Goal: Task Accomplishment & Management: Manage account settings

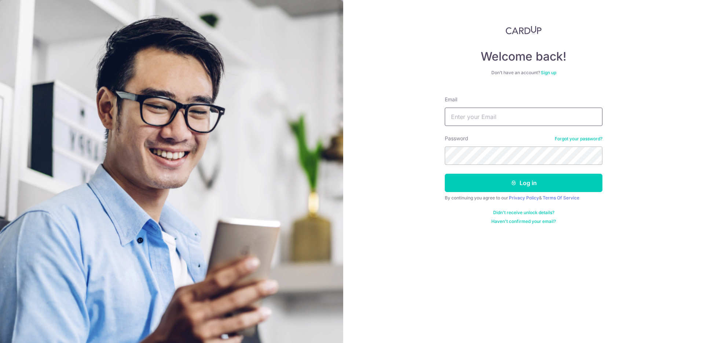
type input "[EMAIL_ADDRESS][DOMAIN_NAME]"
click at [537, 185] on button "Log in" at bounding box center [524, 182] width 158 height 18
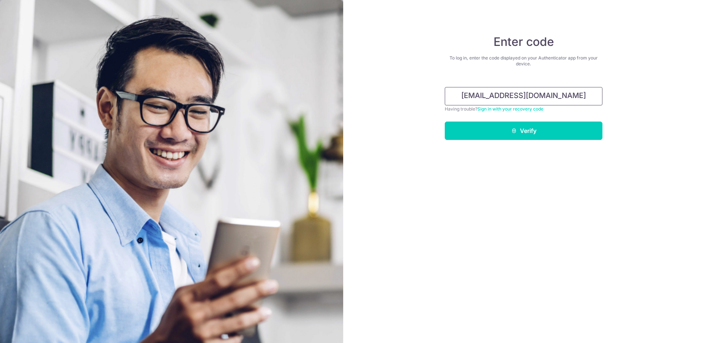
click at [570, 98] on input "[EMAIL_ADDRESS][DOMAIN_NAME]" at bounding box center [524, 96] width 158 height 18
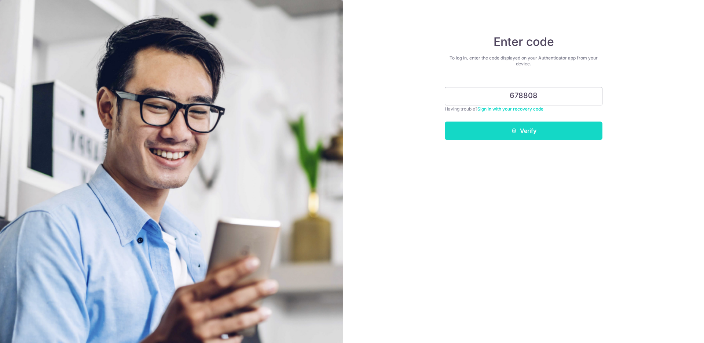
type input "678808"
click at [516, 128] on icon "submit" at bounding box center [514, 131] width 6 height 6
